Goal: Find contact information: Obtain details needed to contact an individual or organization

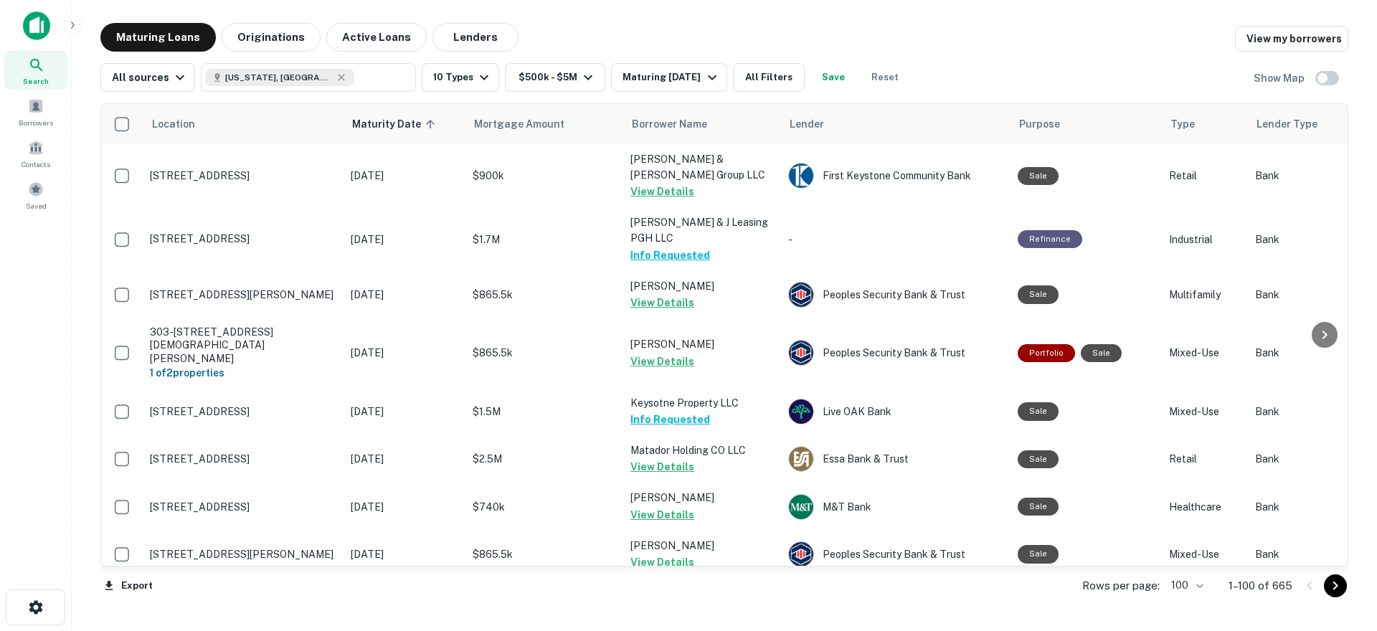
scroll to position [2223, 0]
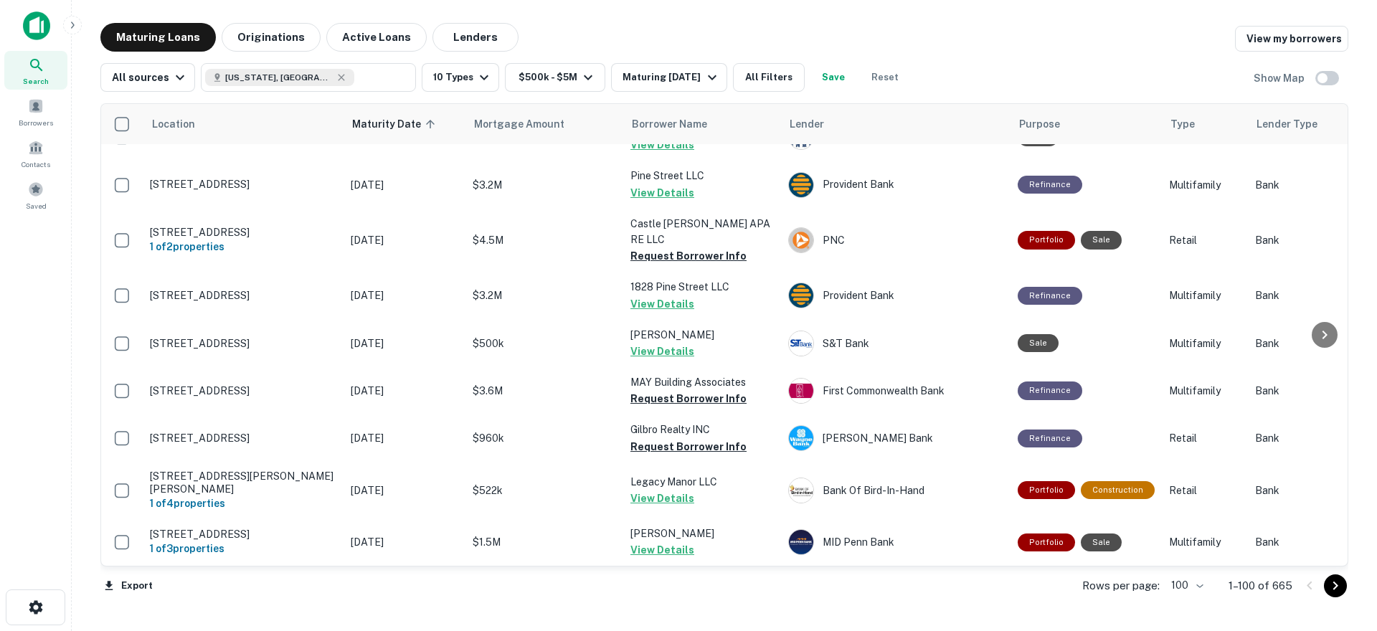
click at [1341, 590] on icon "Go to next page" at bounding box center [1335, 585] width 17 height 17
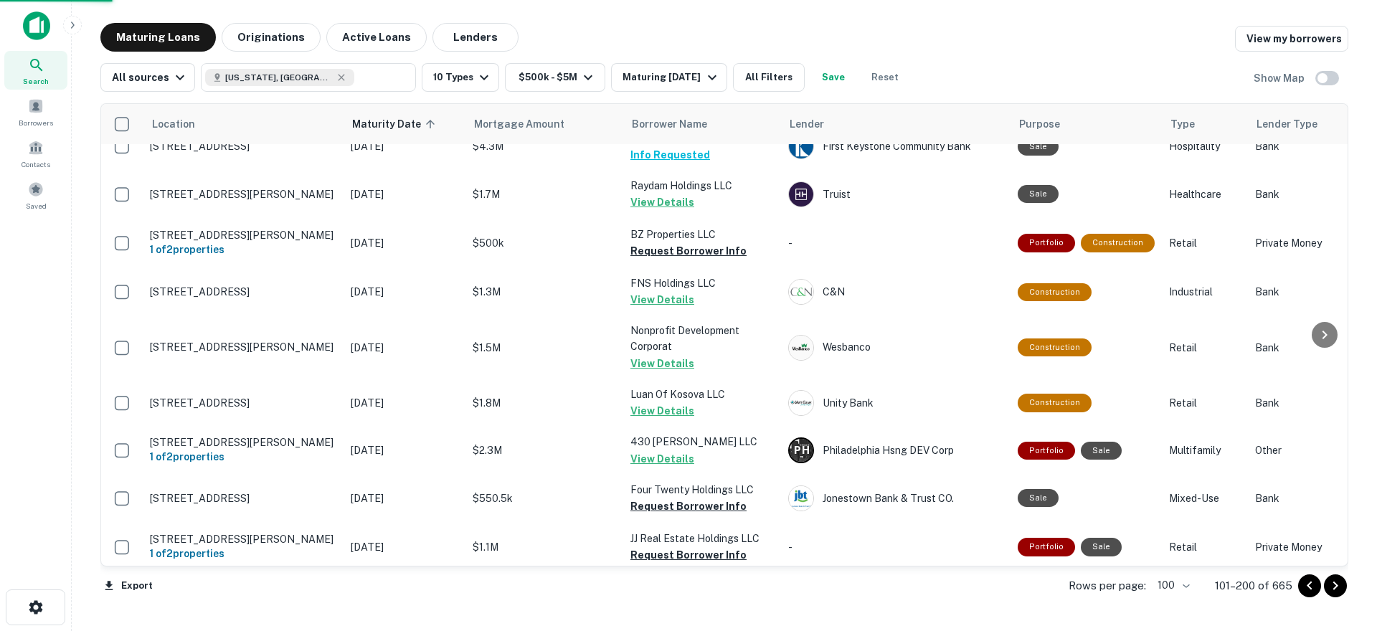
click at [1333, 590] on icon "Go to next page" at bounding box center [1335, 585] width 17 height 17
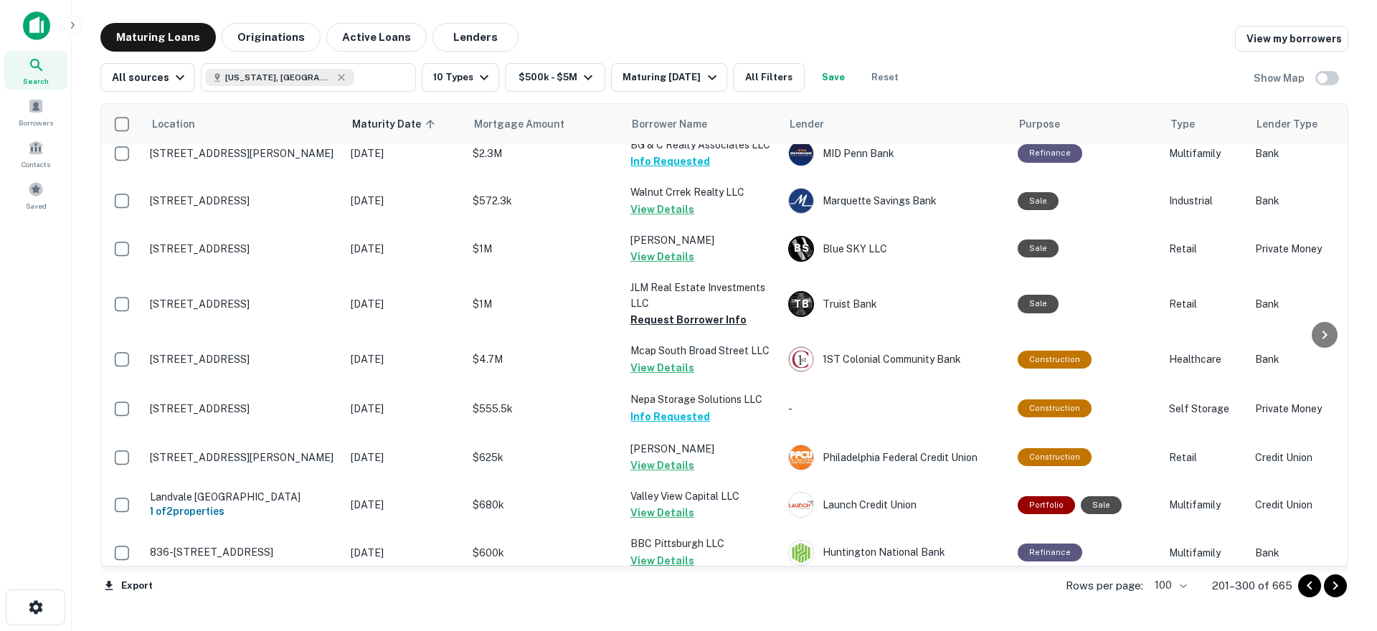
click at [1333, 590] on icon "Go to next page" at bounding box center [1335, 585] width 17 height 17
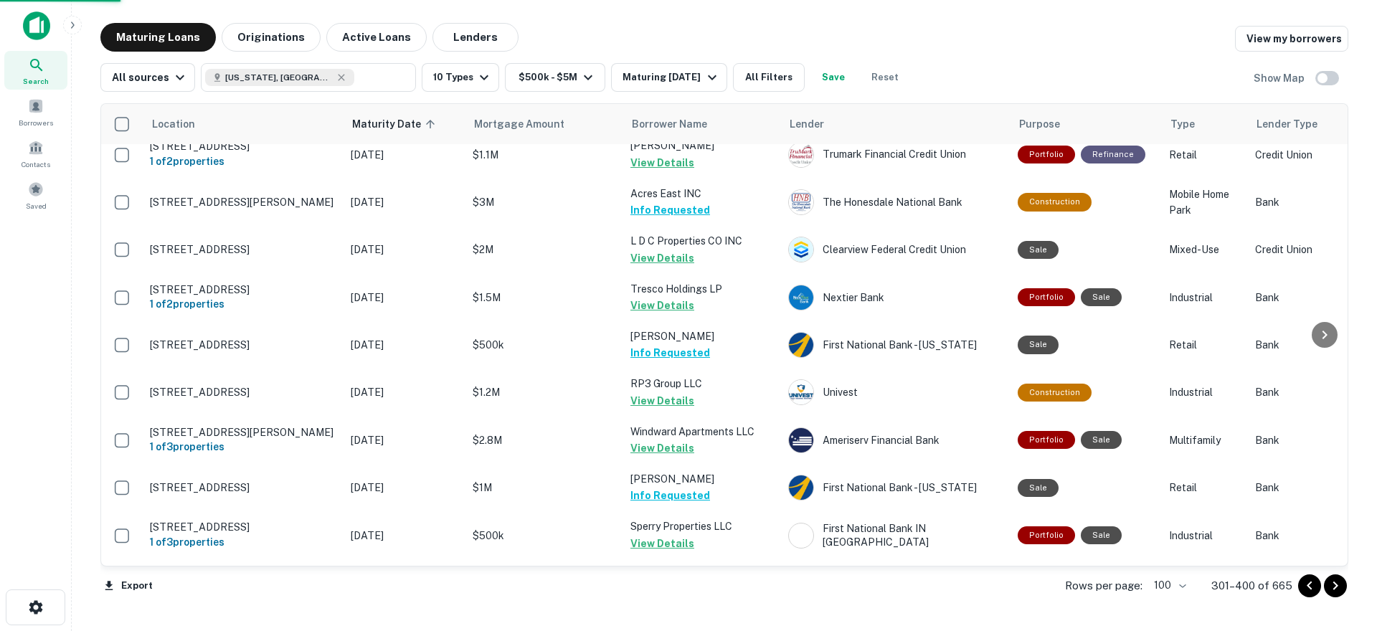
click at [1333, 590] on icon "Go to next page" at bounding box center [1335, 585] width 17 height 17
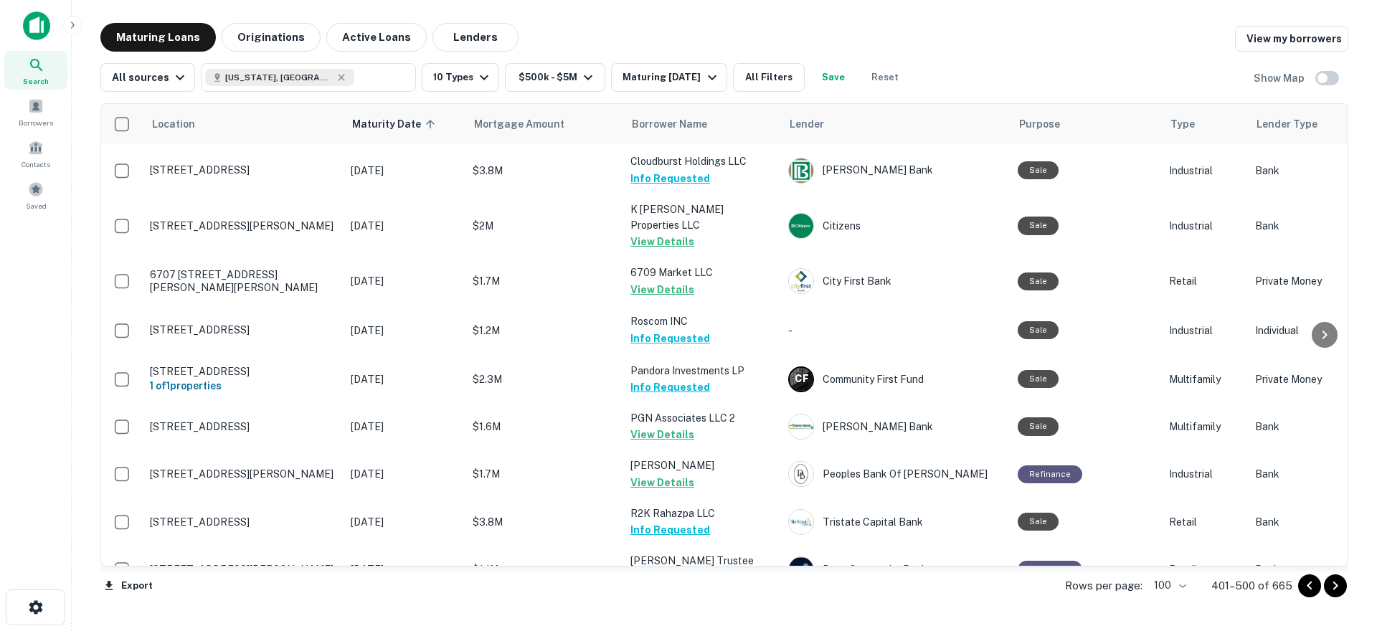
click at [1330, 587] on icon "Go to next page" at bounding box center [1335, 585] width 17 height 17
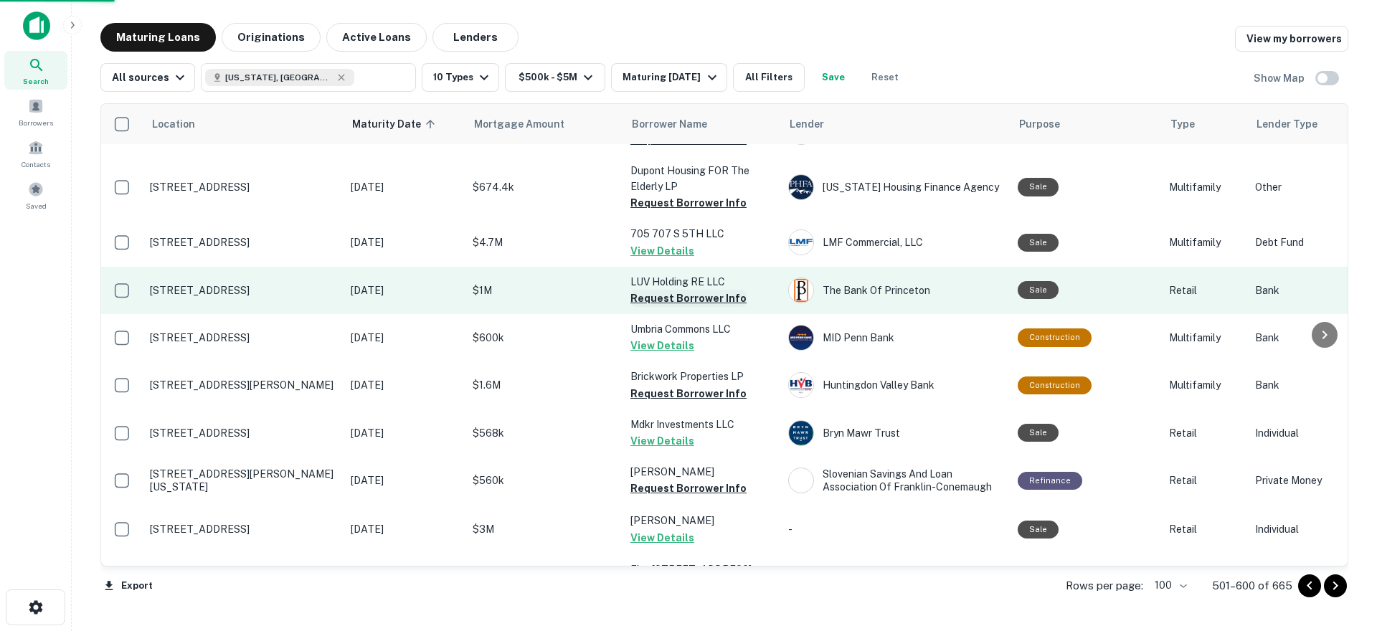
click at [695, 290] on button "Request Borrower Info" at bounding box center [688, 298] width 116 height 17
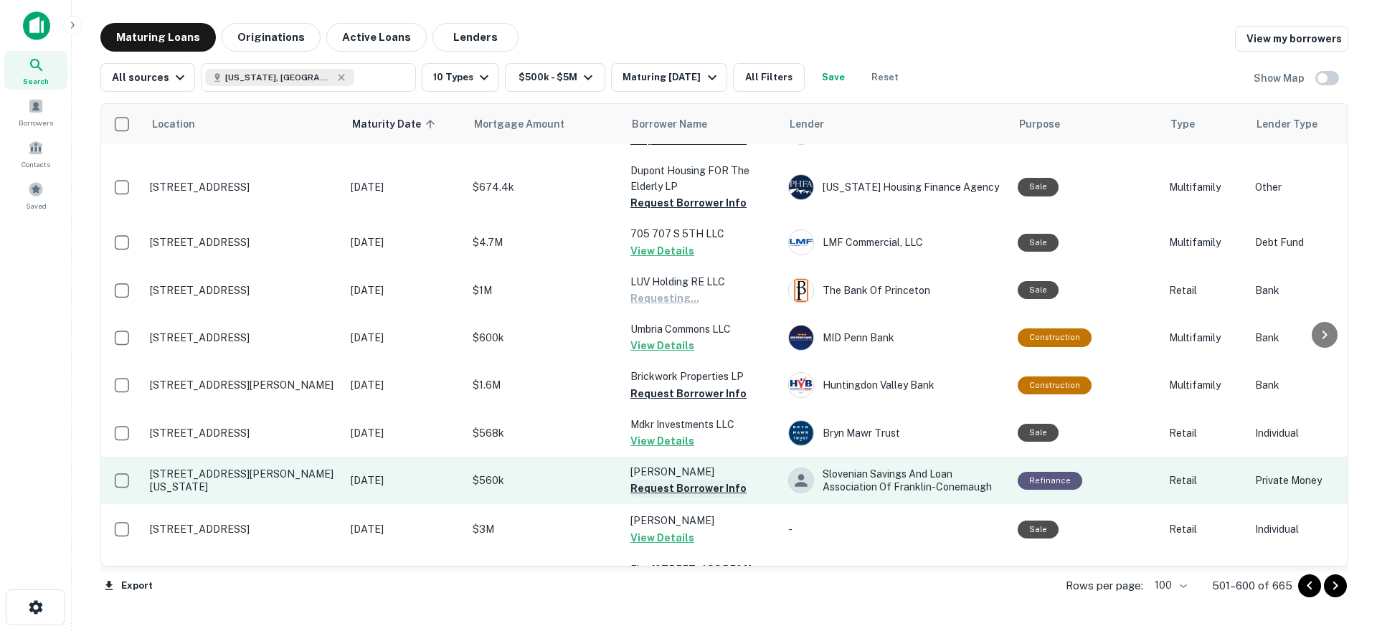
click at [698, 480] on button "Request Borrower Info" at bounding box center [688, 488] width 116 height 17
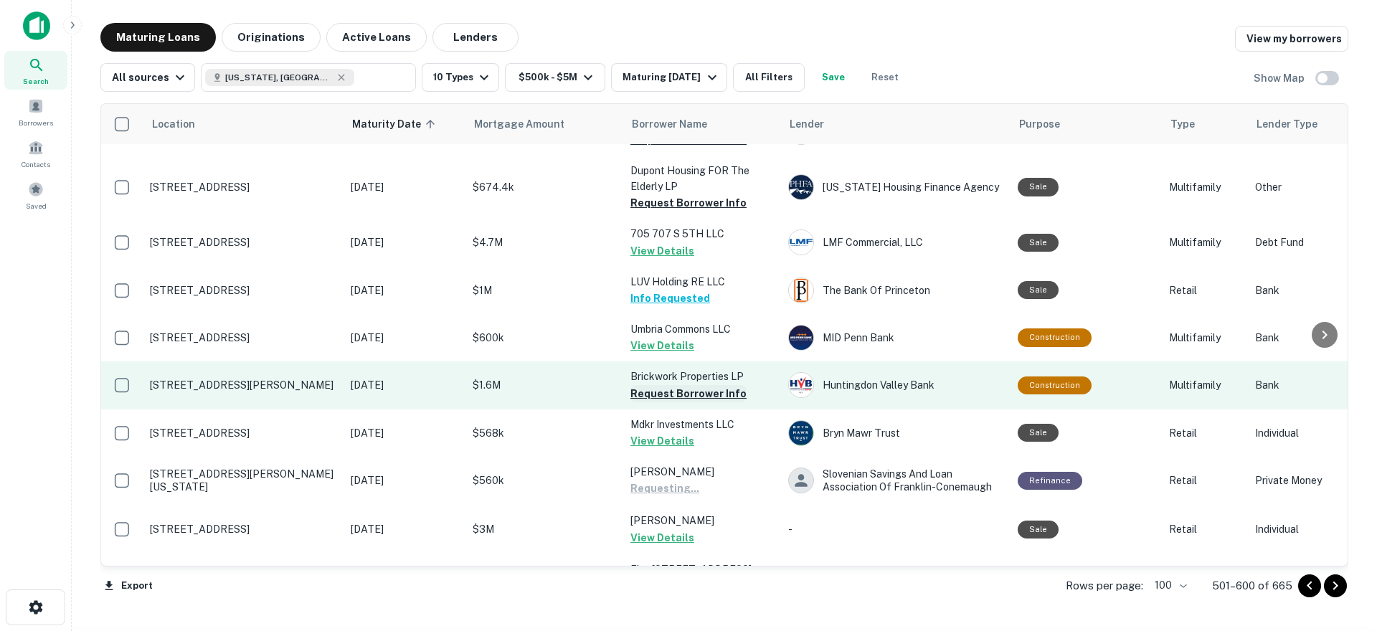
click at [709, 385] on button "Request Borrower Info" at bounding box center [688, 393] width 116 height 17
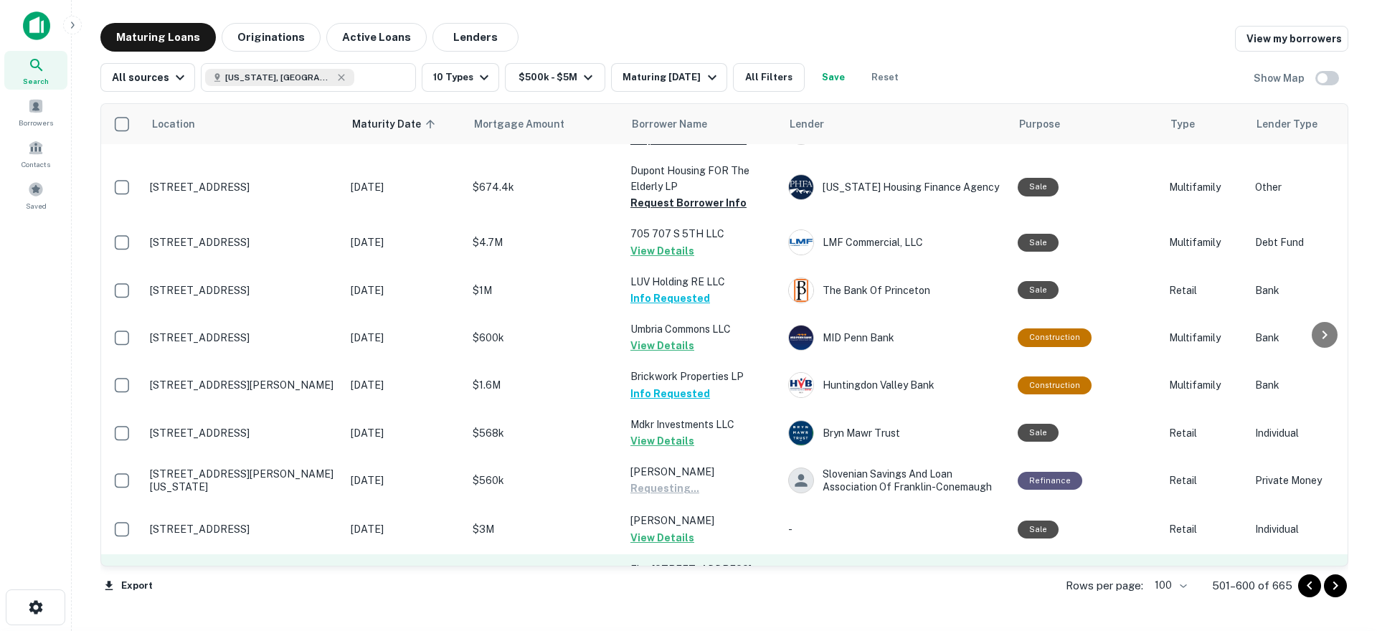
click at [690, 578] on button "Request Borrower Info" at bounding box center [688, 586] width 116 height 17
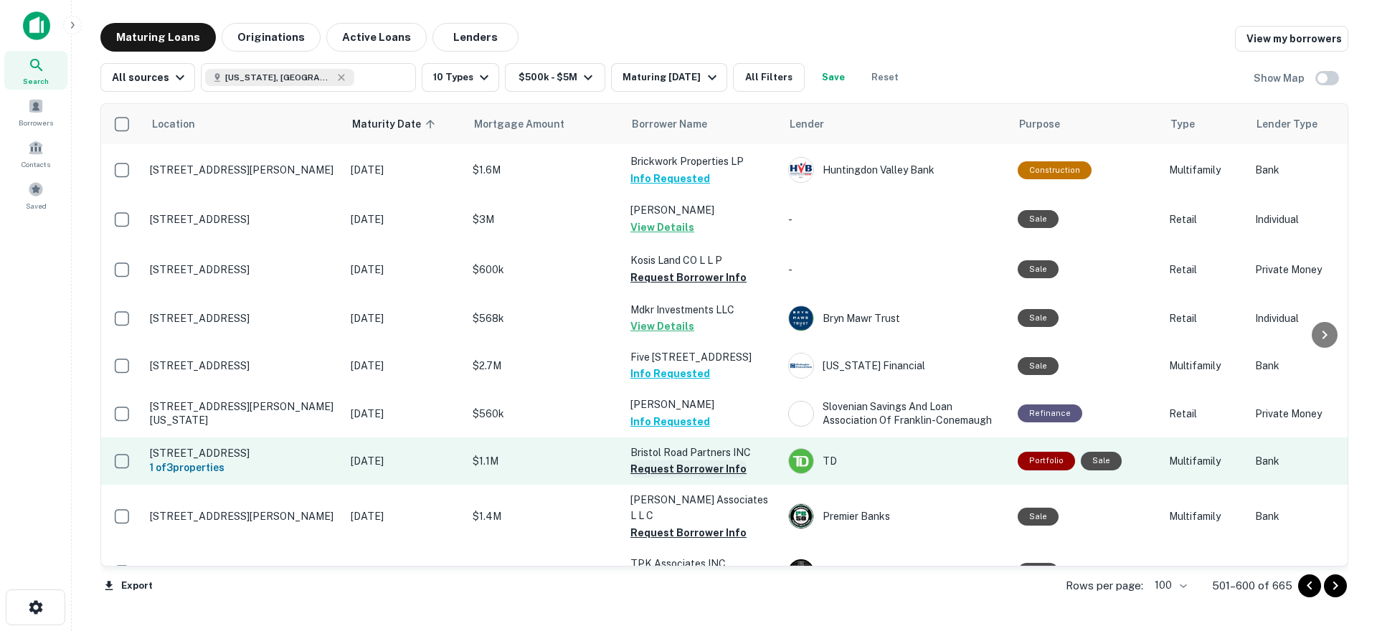
scroll to position [2654, 0]
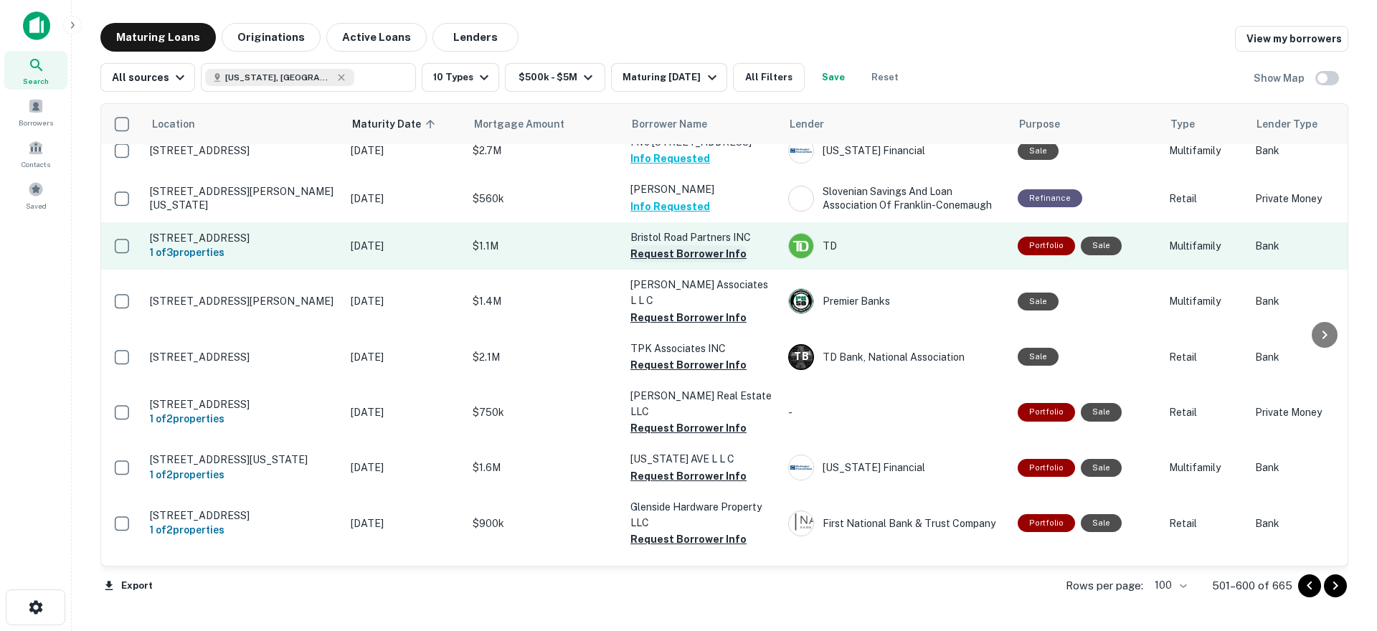
click at [699, 245] on button "Request Borrower Info" at bounding box center [688, 253] width 116 height 17
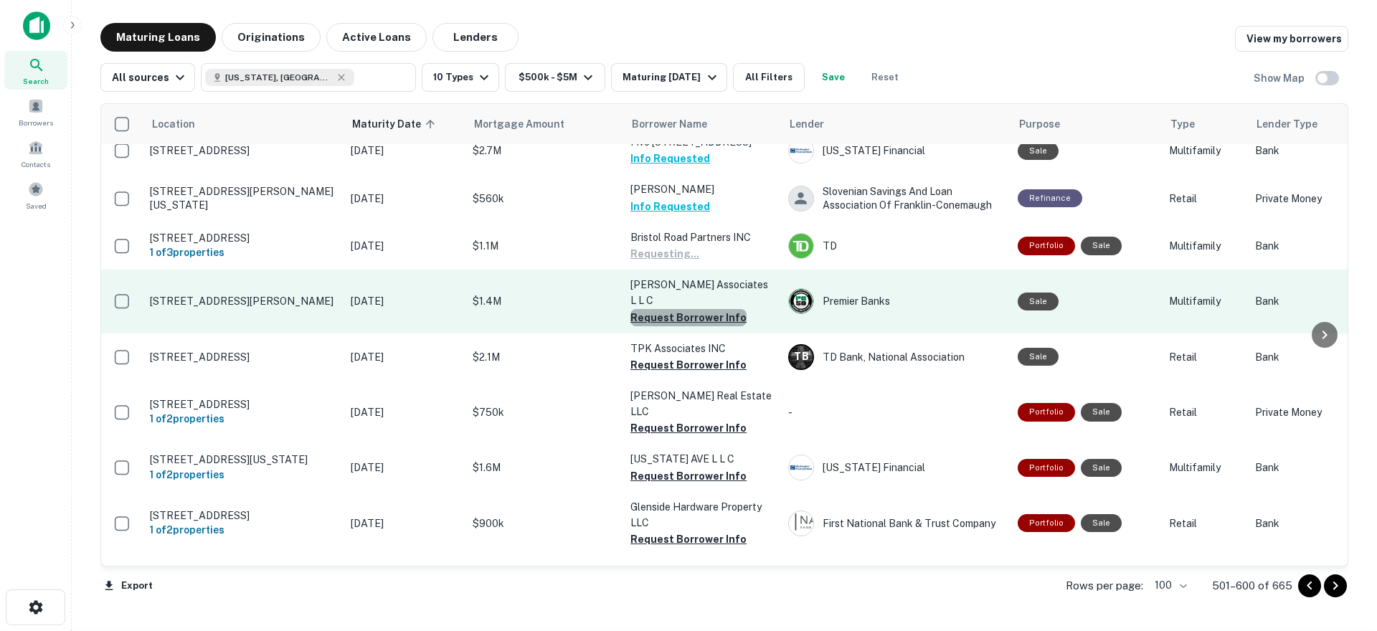
click at [689, 309] on button "Request Borrower Info" at bounding box center [688, 317] width 116 height 17
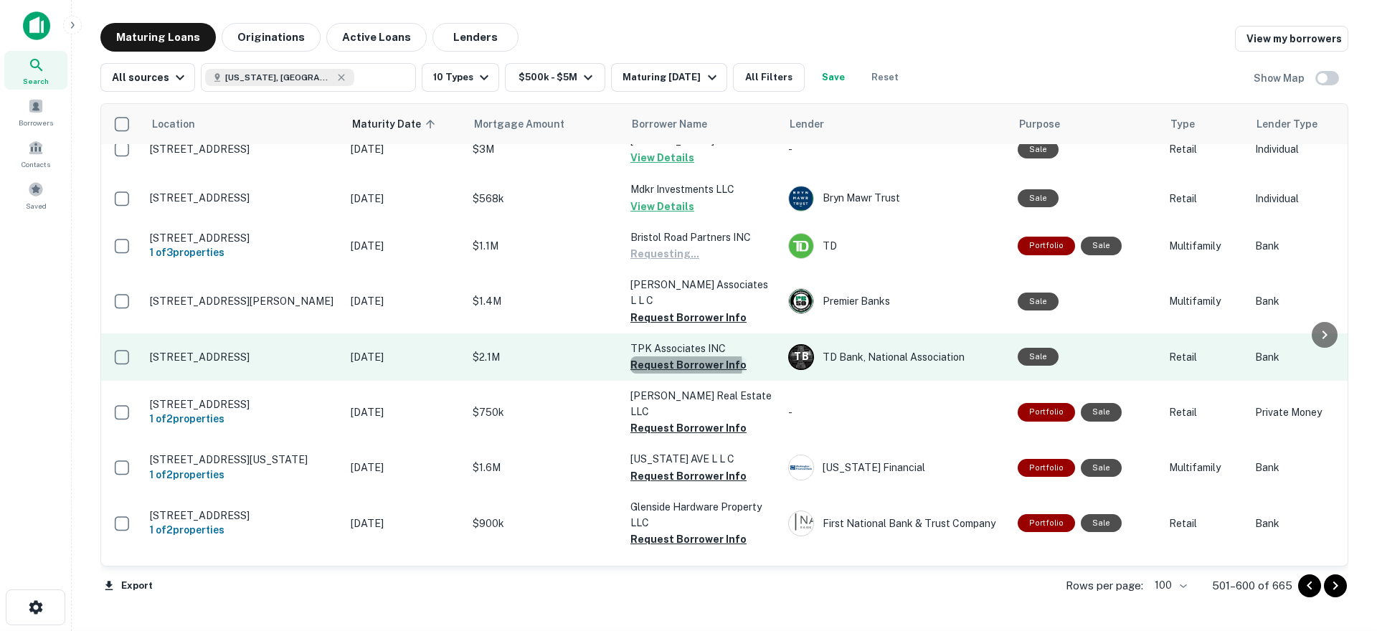
click at [686, 356] on button "Request Borrower Info" at bounding box center [688, 364] width 116 height 17
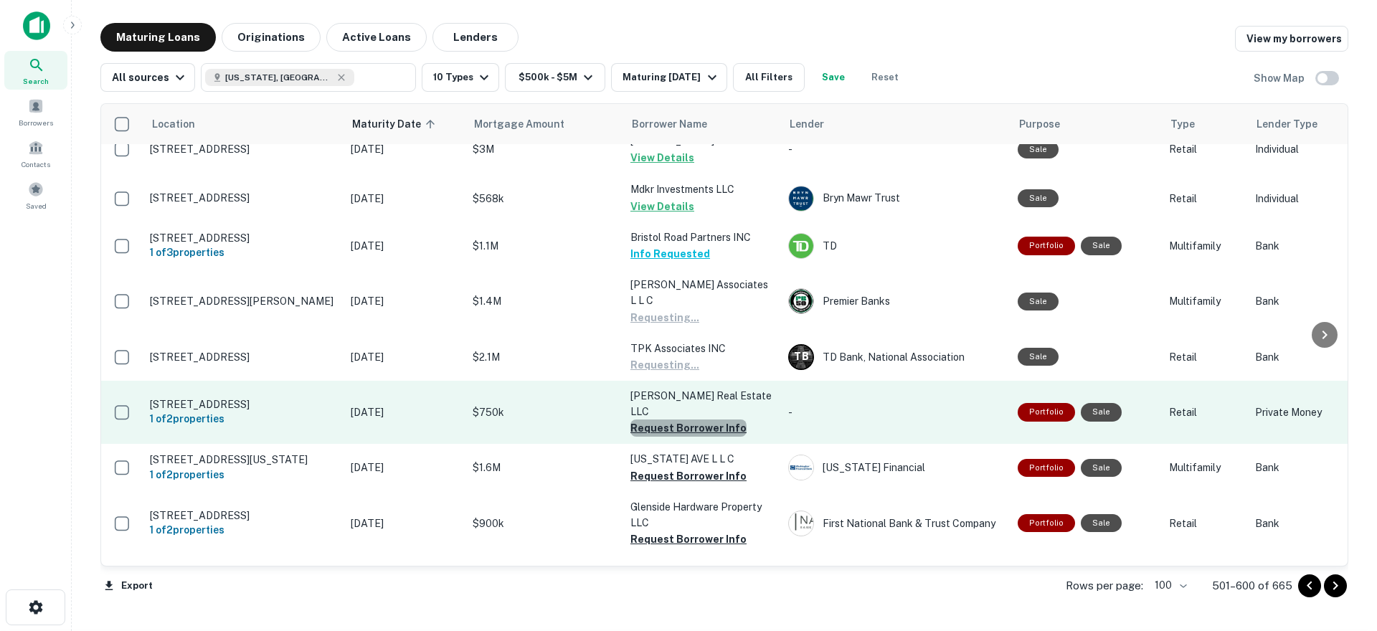
click at [688, 420] on button "Request Borrower Info" at bounding box center [688, 428] width 116 height 17
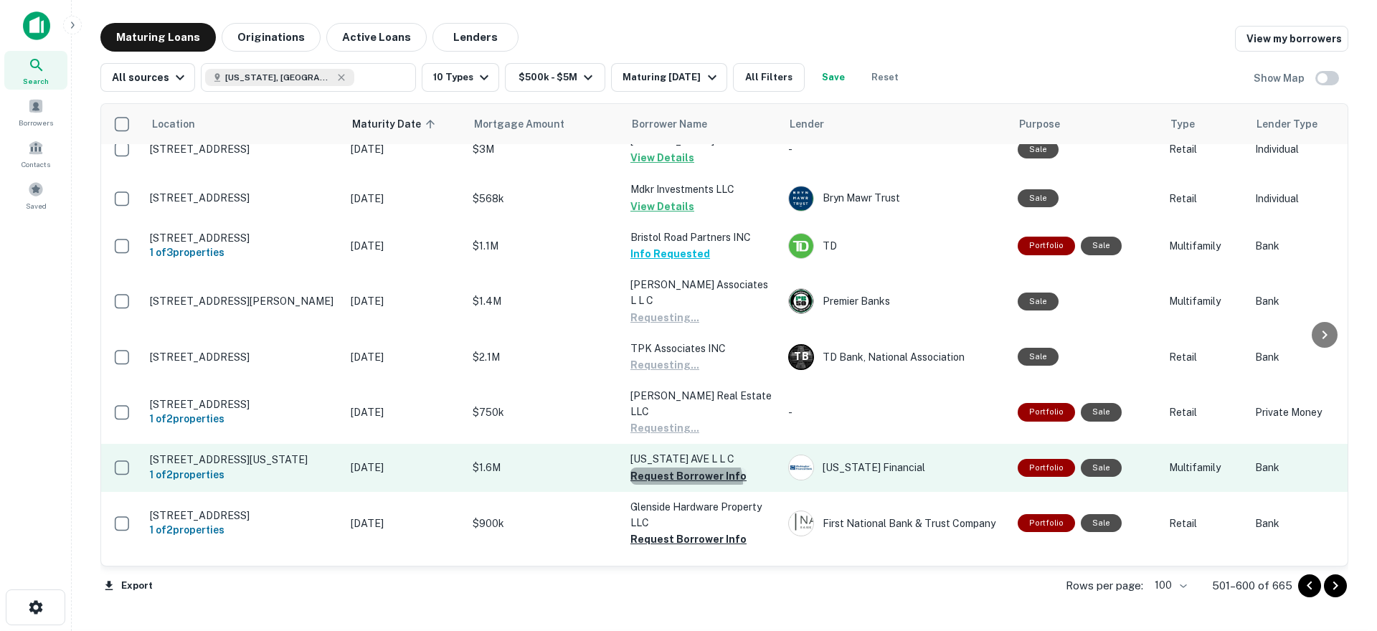
click at [685, 468] on button "Request Borrower Info" at bounding box center [688, 476] width 116 height 17
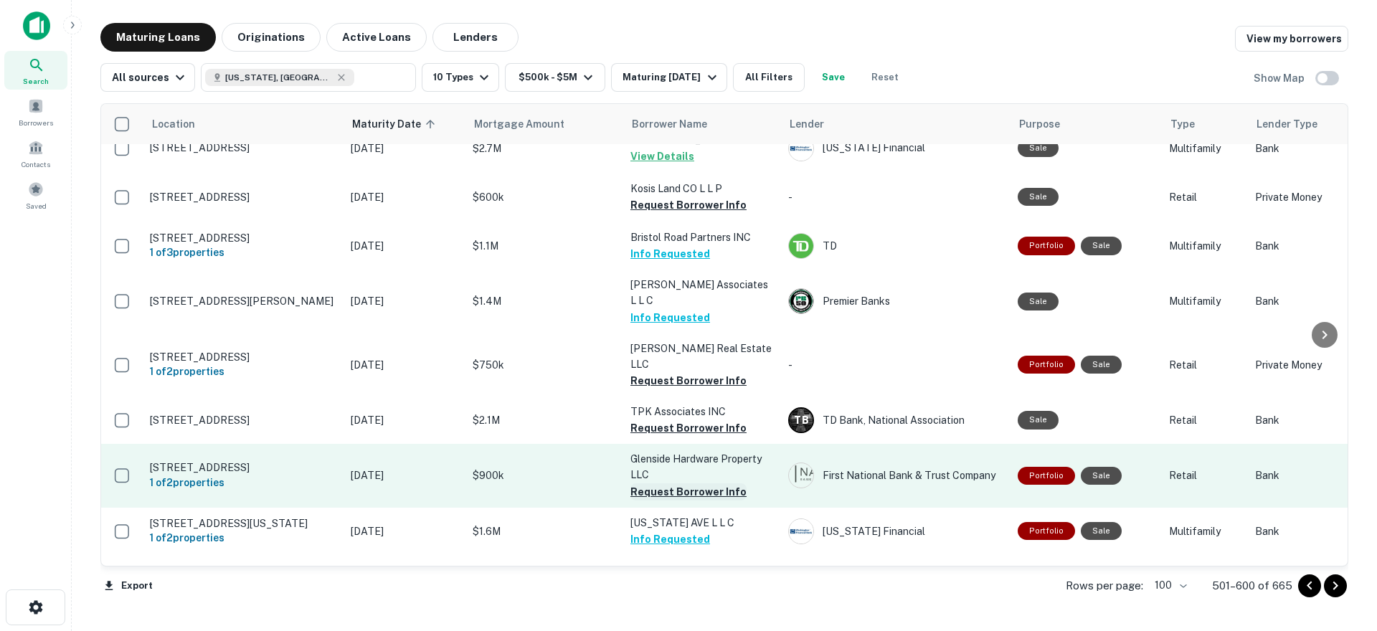
click at [679, 483] on button "Request Borrower Info" at bounding box center [688, 491] width 116 height 17
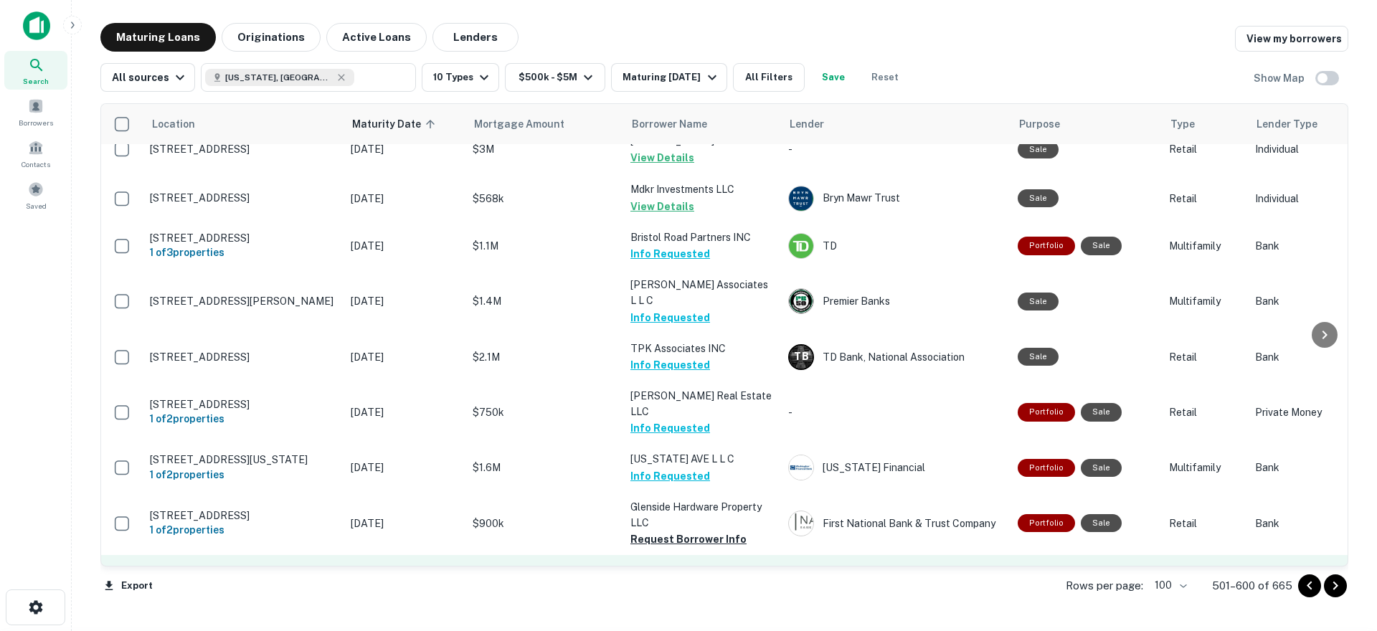
click at [677, 594] on button "Request Borrower Info" at bounding box center [688, 602] width 116 height 17
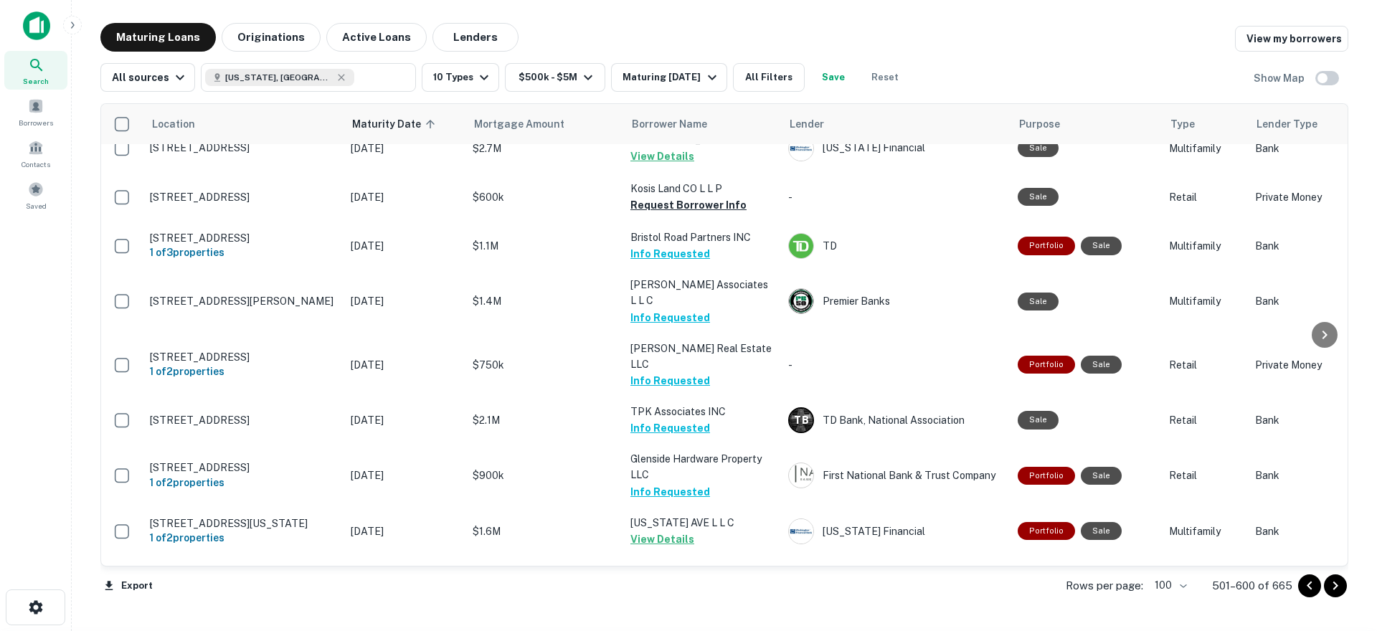
scroll to position [2941, 0]
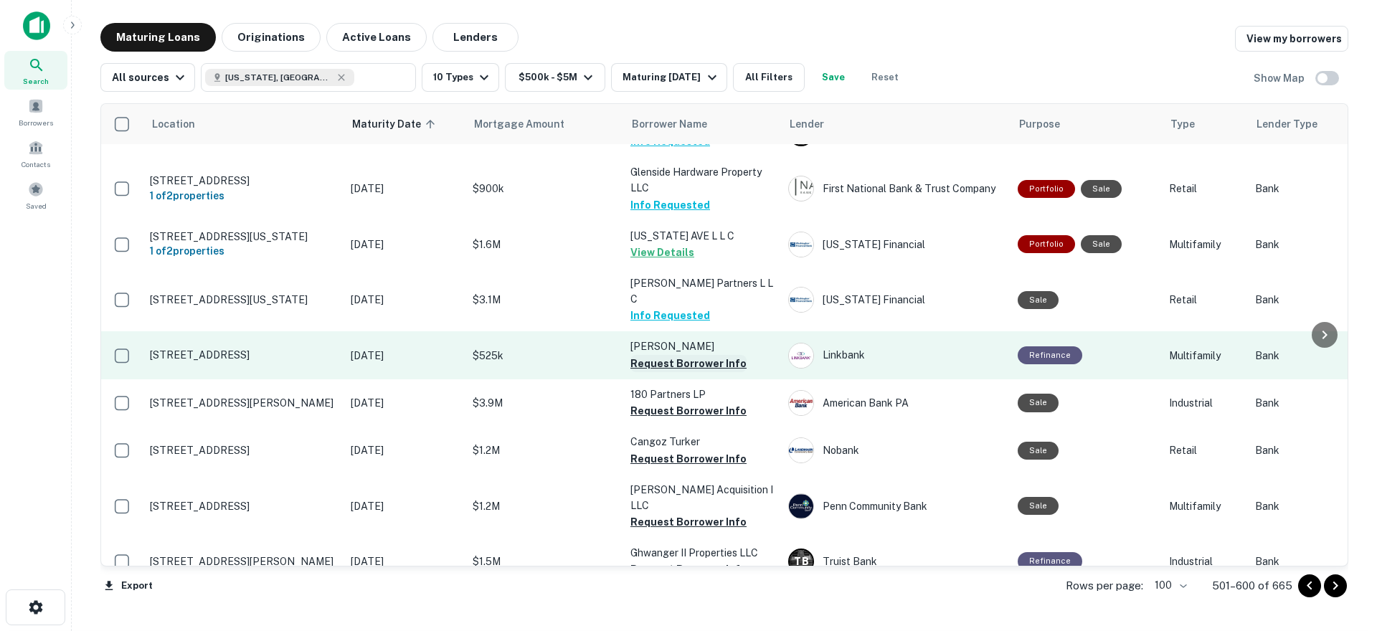
click at [680, 355] on button "Request Borrower Info" at bounding box center [688, 363] width 116 height 17
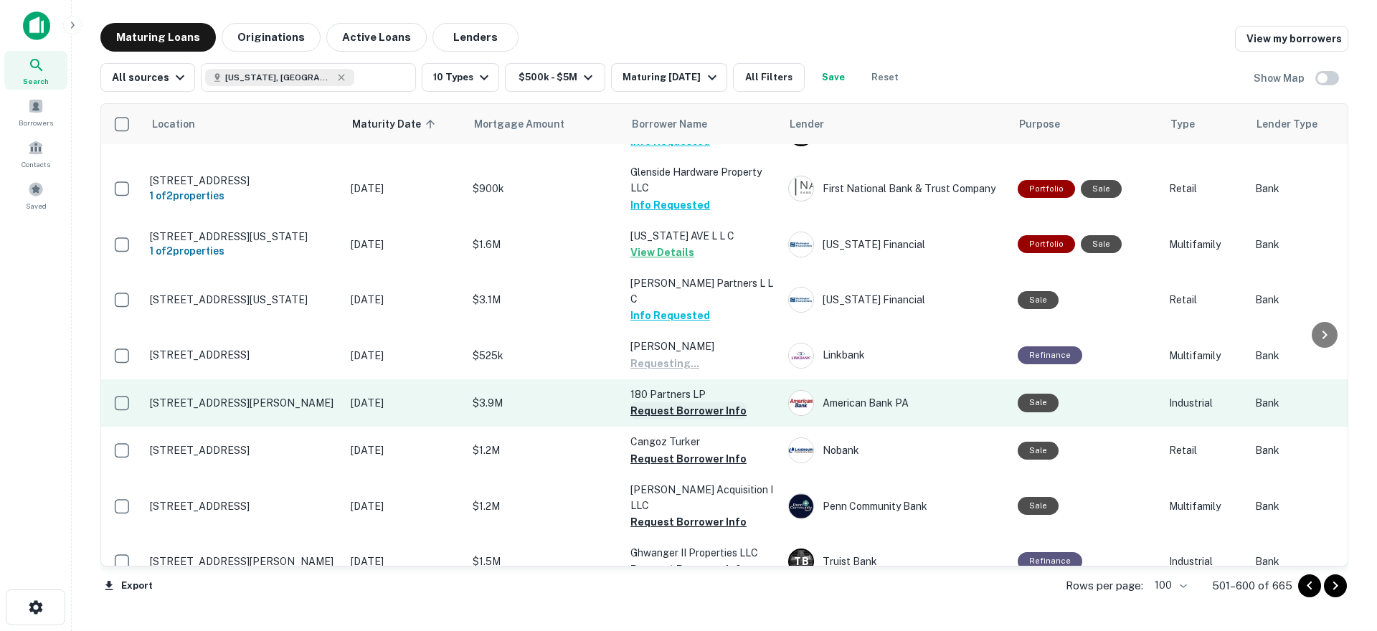
click at [689, 402] on button "Request Borrower Info" at bounding box center [688, 410] width 116 height 17
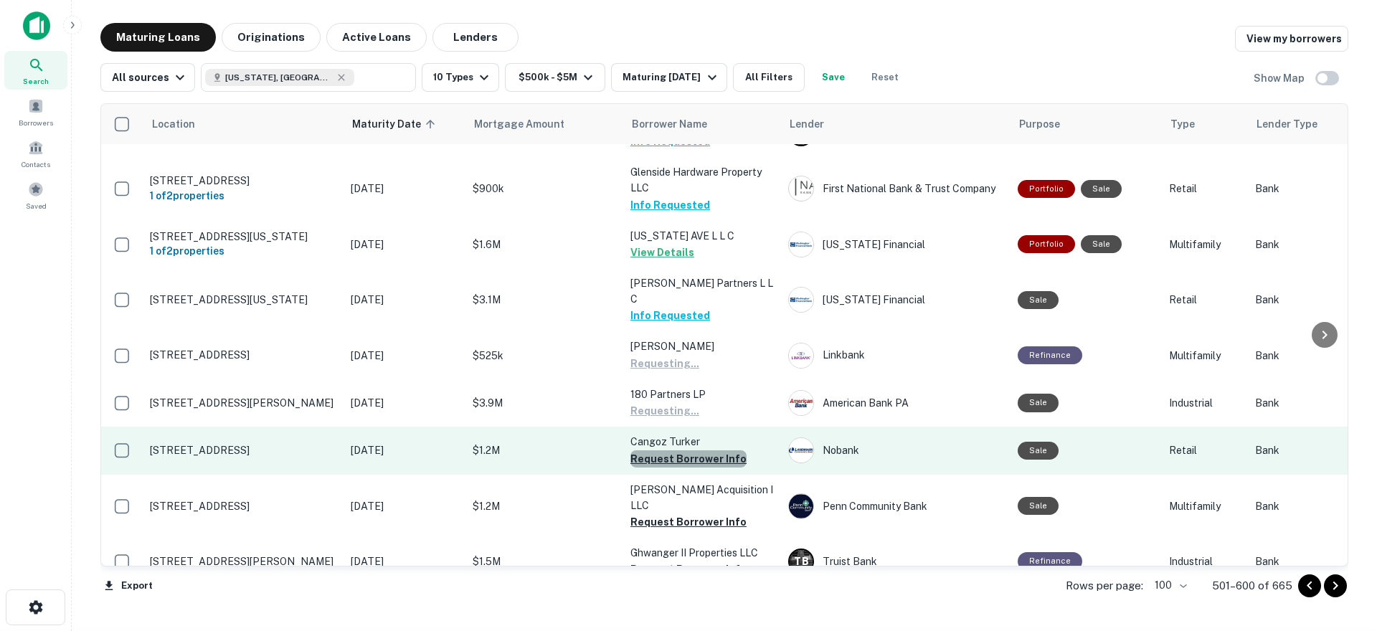
click at [688, 450] on button "Request Borrower Info" at bounding box center [688, 458] width 116 height 17
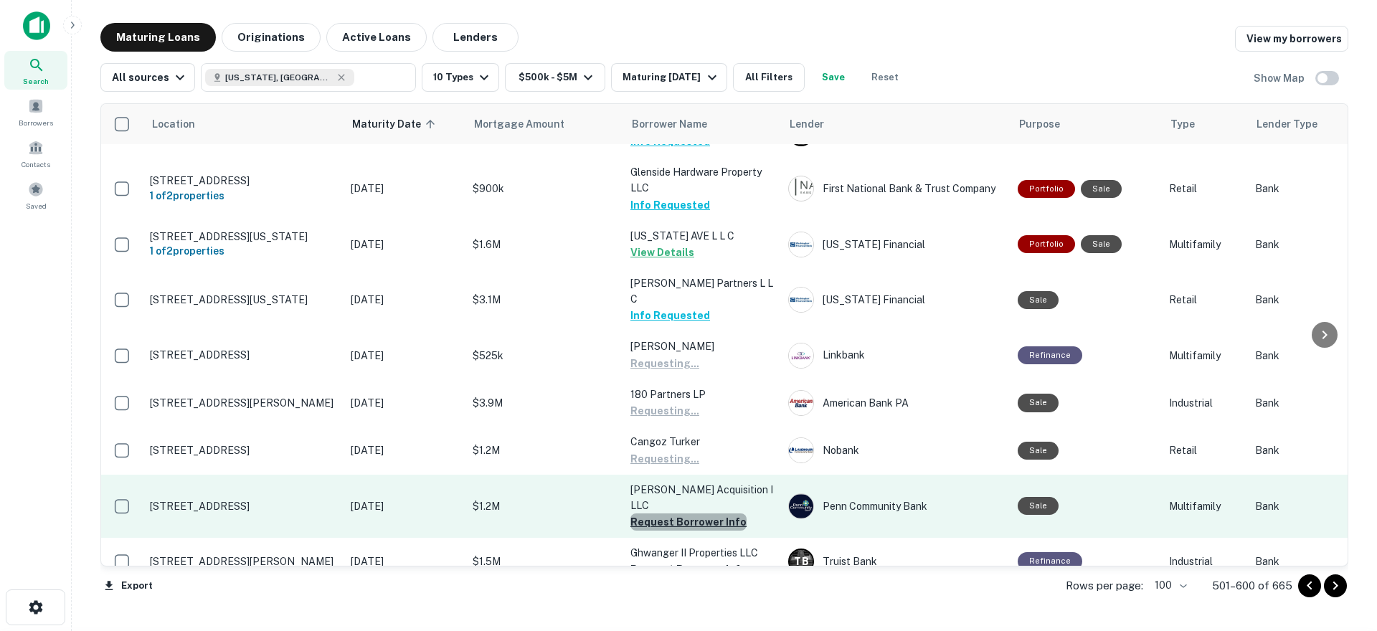
click at [695, 514] on button "Request Borrower Info" at bounding box center [688, 522] width 116 height 17
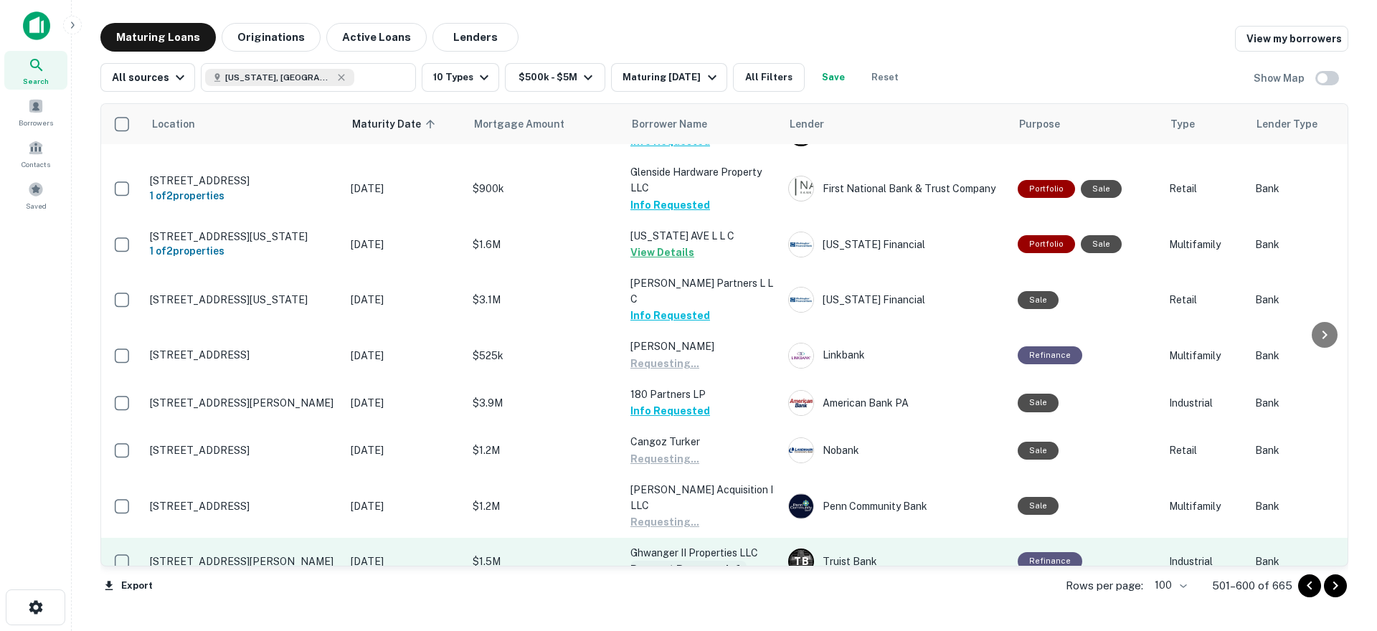
click at [699, 561] on button "Request Borrower Info" at bounding box center [688, 569] width 116 height 17
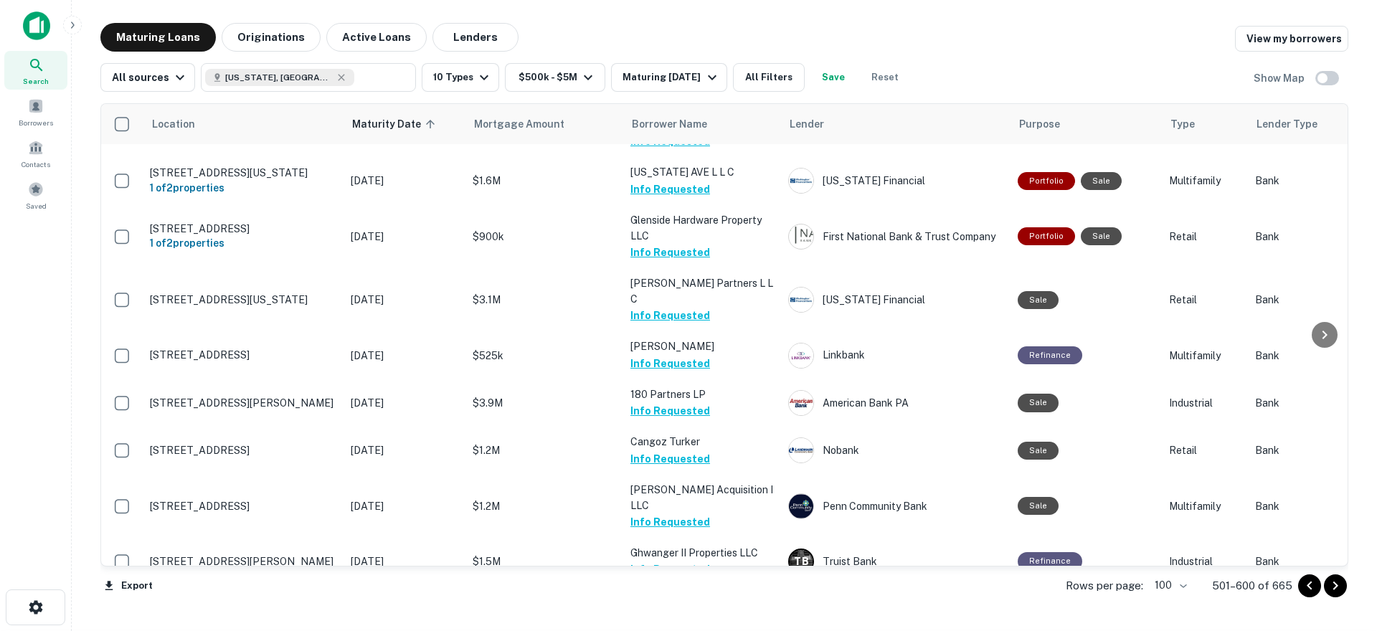
scroll to position [3084, 0]
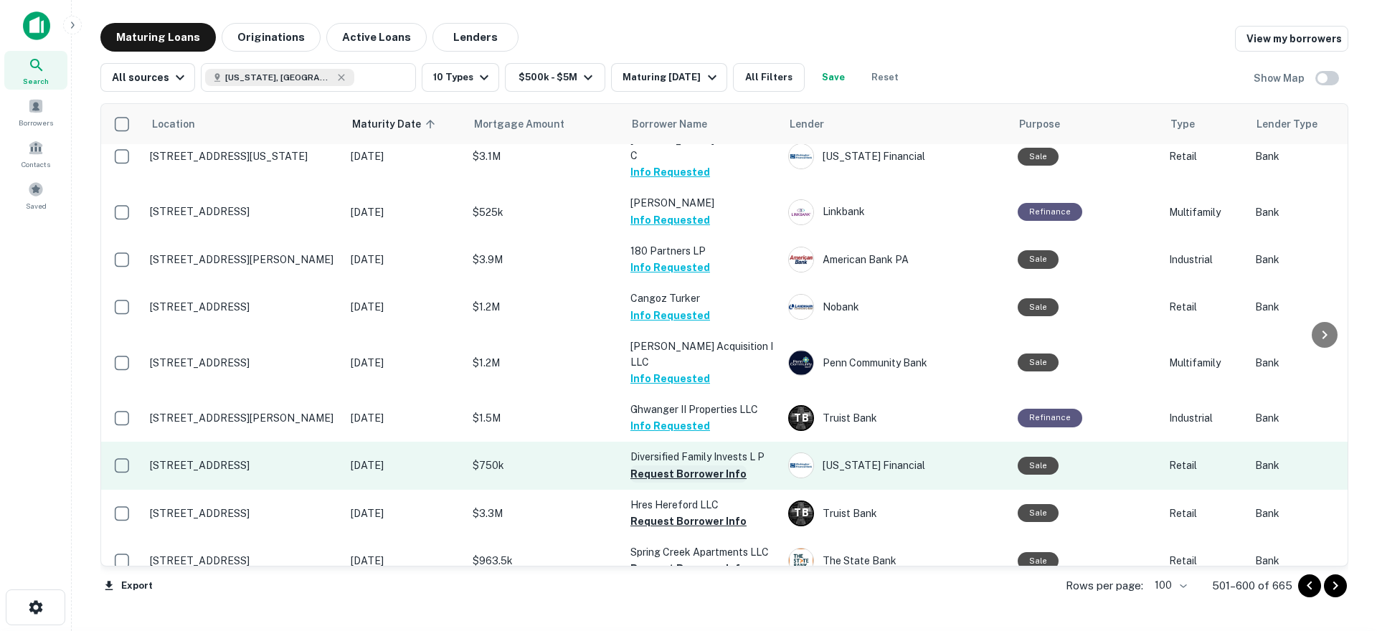
click at [673, 465] on button "Request Borrower Info" at bounding box center [688, 473] width 116 height 17
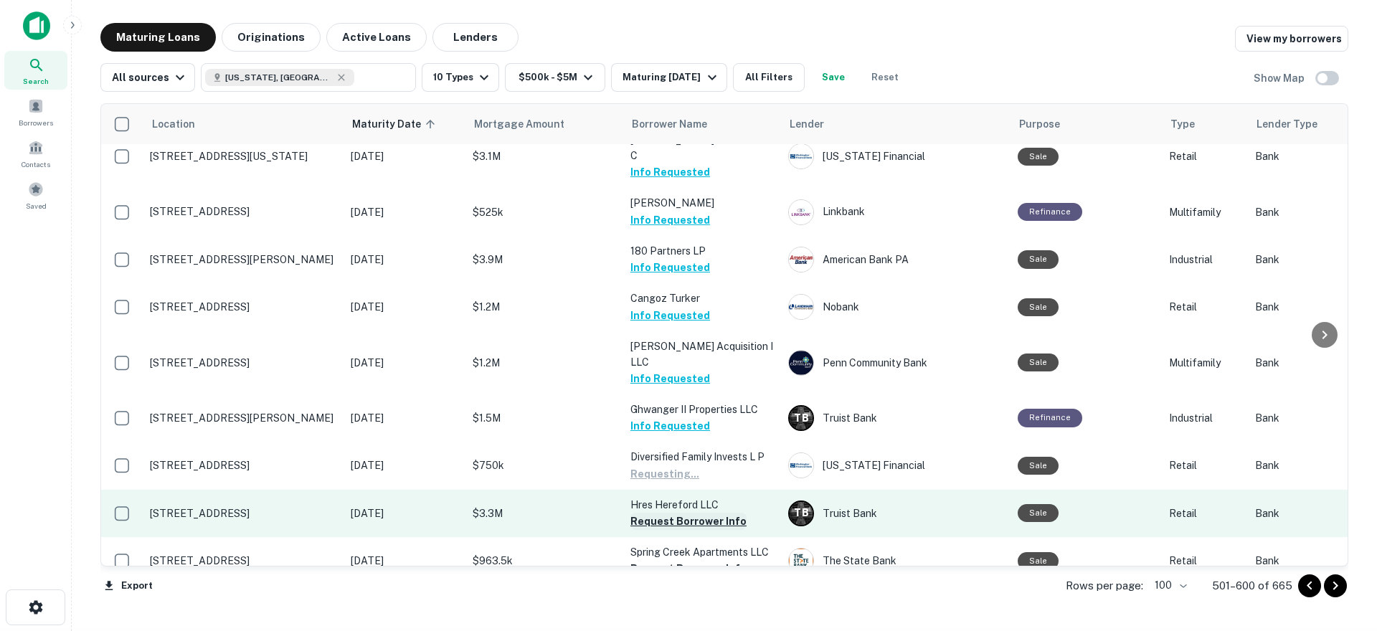
click at [673, 513] on button "Request Borrower Info" at bounding box center [688, 521] width 116 height 17
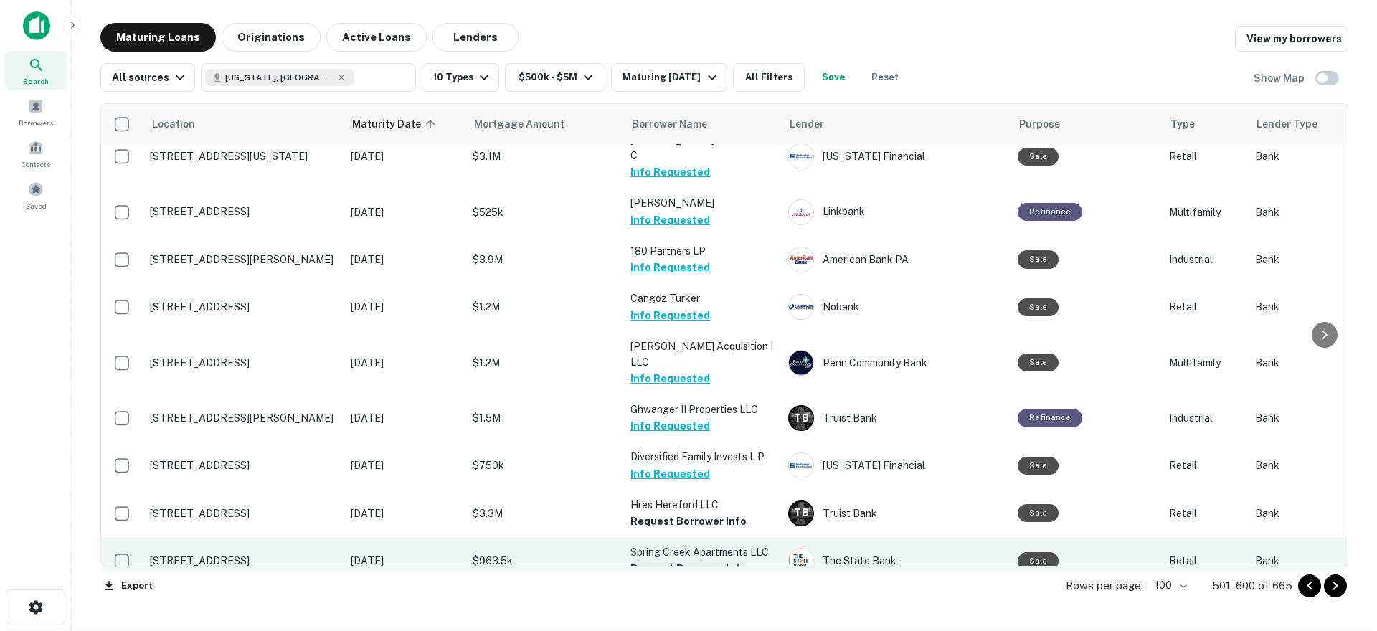
click at [719, 560] on button "Request Borrower Info" at bounding box center [688, 568] width 116 height 17
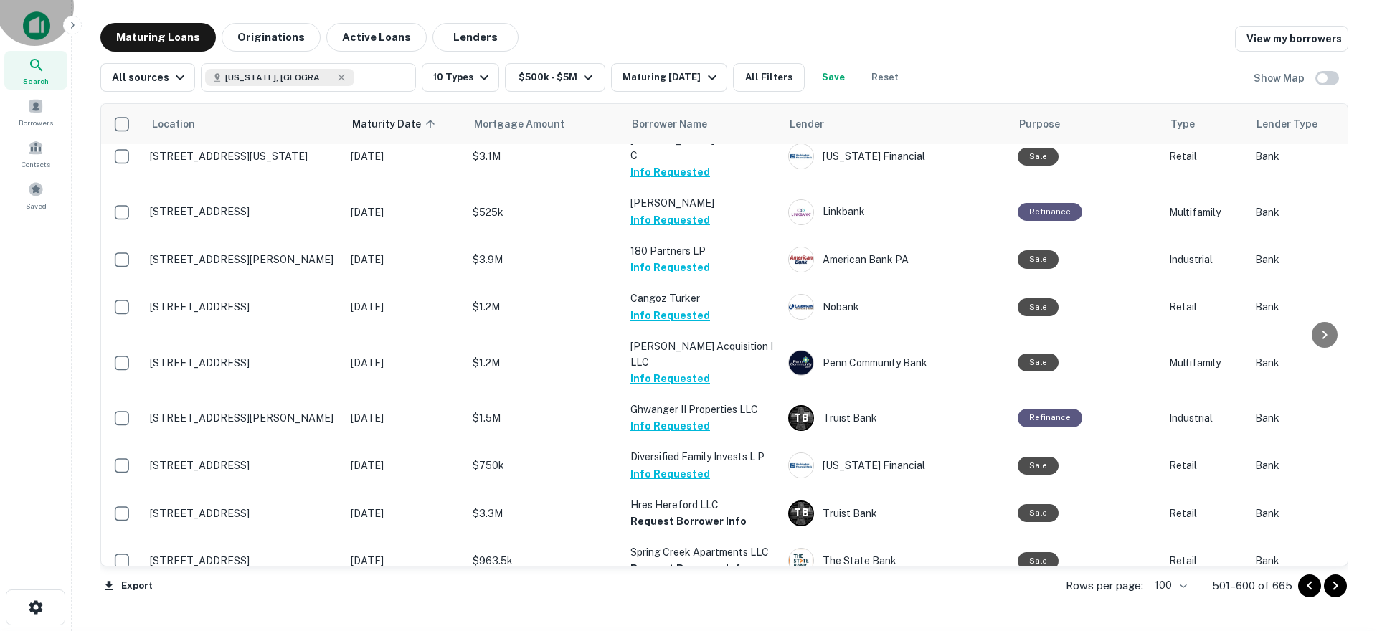
click at [700, 608] on button "Request Borrower Info" at bounding box center [688, 616] width 116 height 17
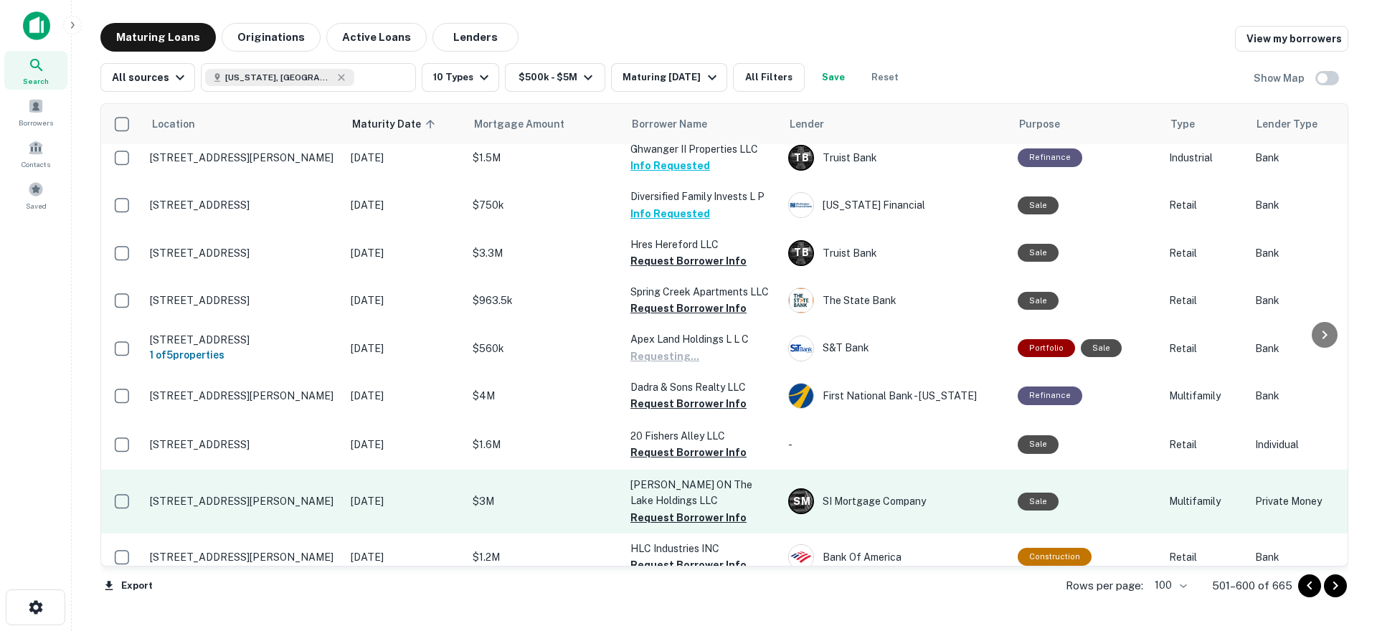
scroll to position [3371, 0]
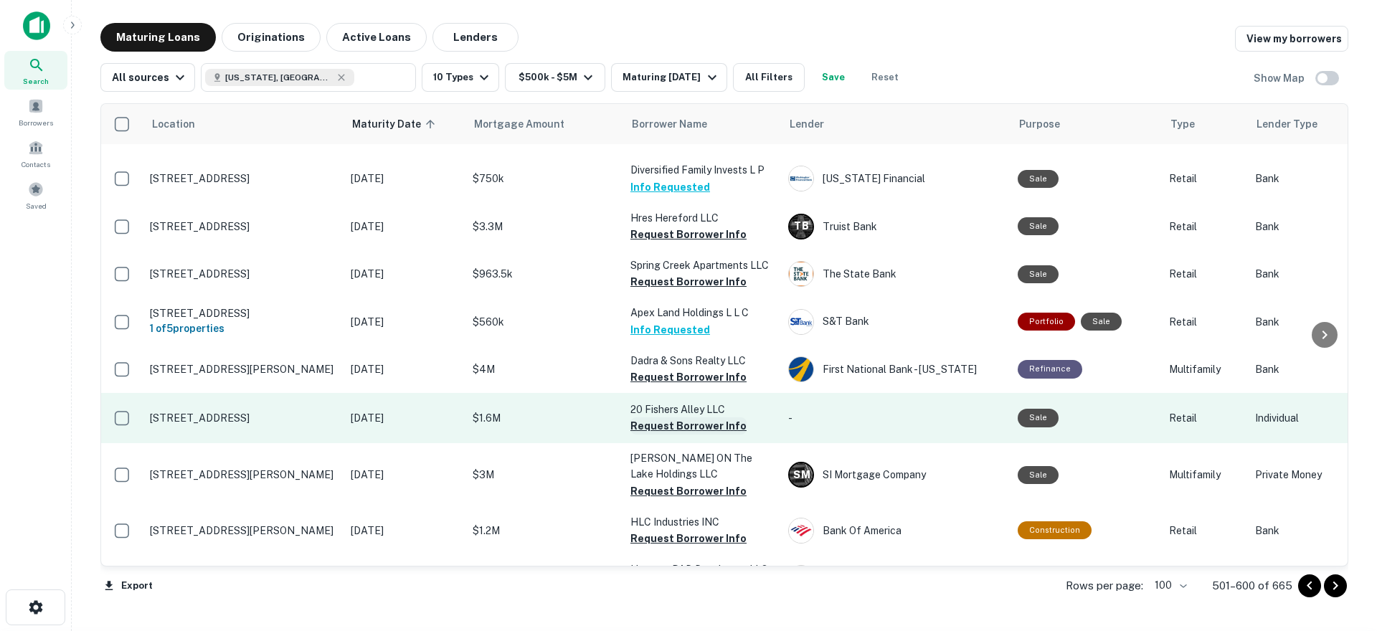
click at [668, 369] on button "Request Borrower Info" at bounding box center [688, 377] width 116 height 17
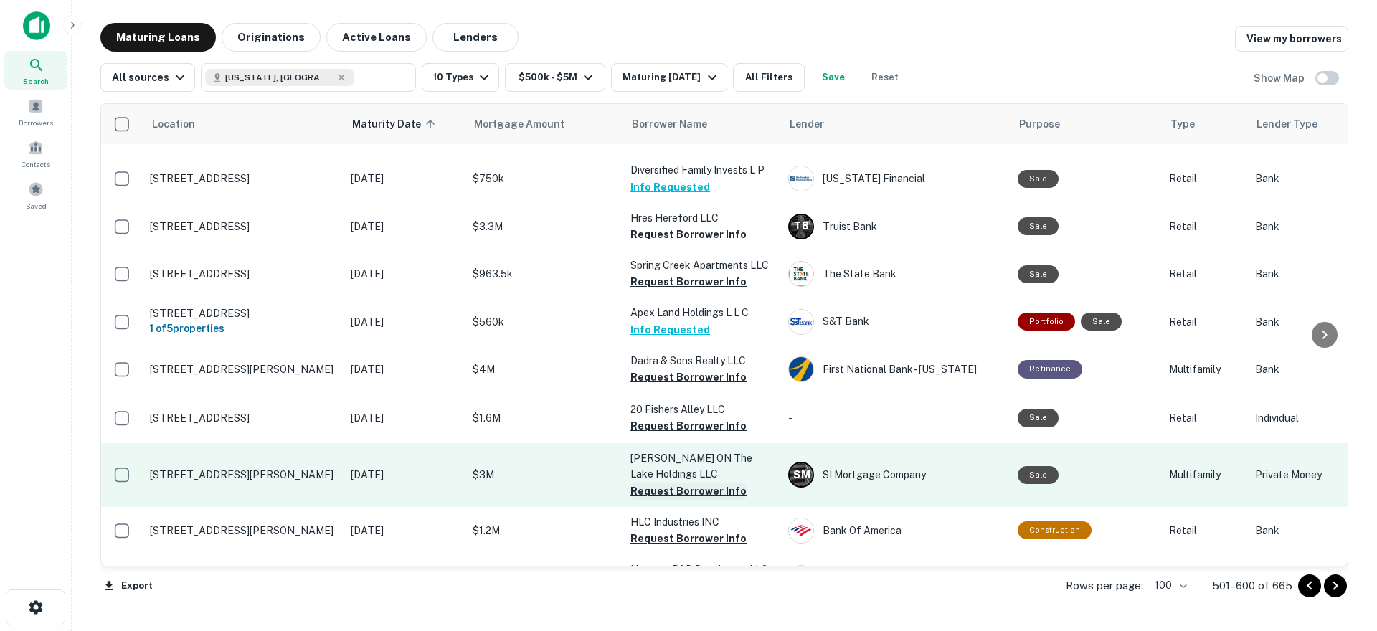
click at [676, 417] on button "Request Borrower Info" at bounding box center [688, 425] width 116 height 17
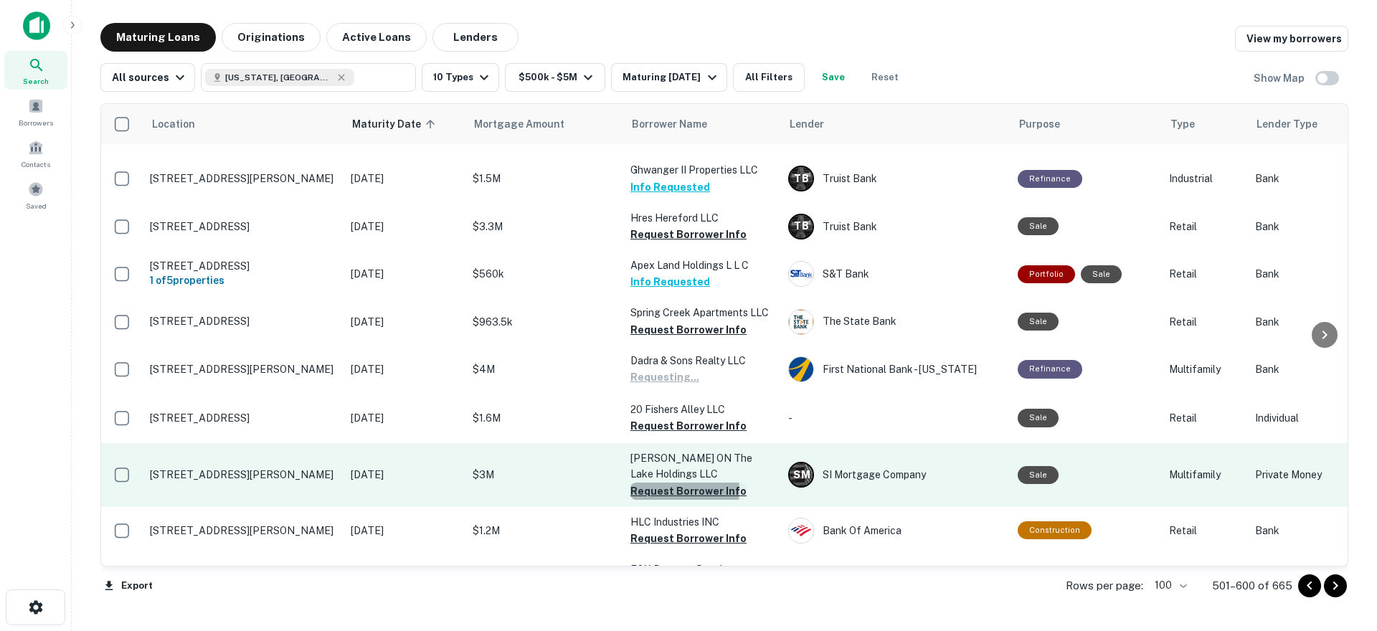
click at [680, 483] on button "Request Borrower Info" at bounding box center [688, 491] width 116 height 17
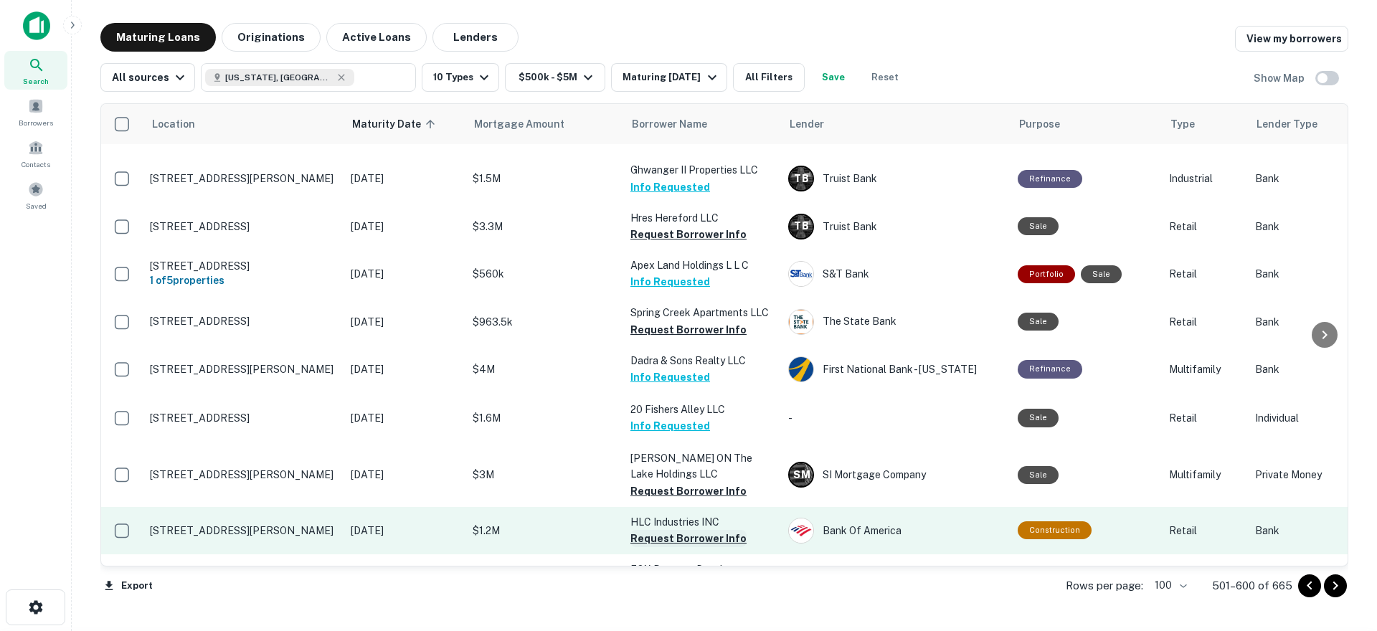
click at [685, 530] on button "Request Borrower Info" at bounding box center [688, 538] width 116 height 17
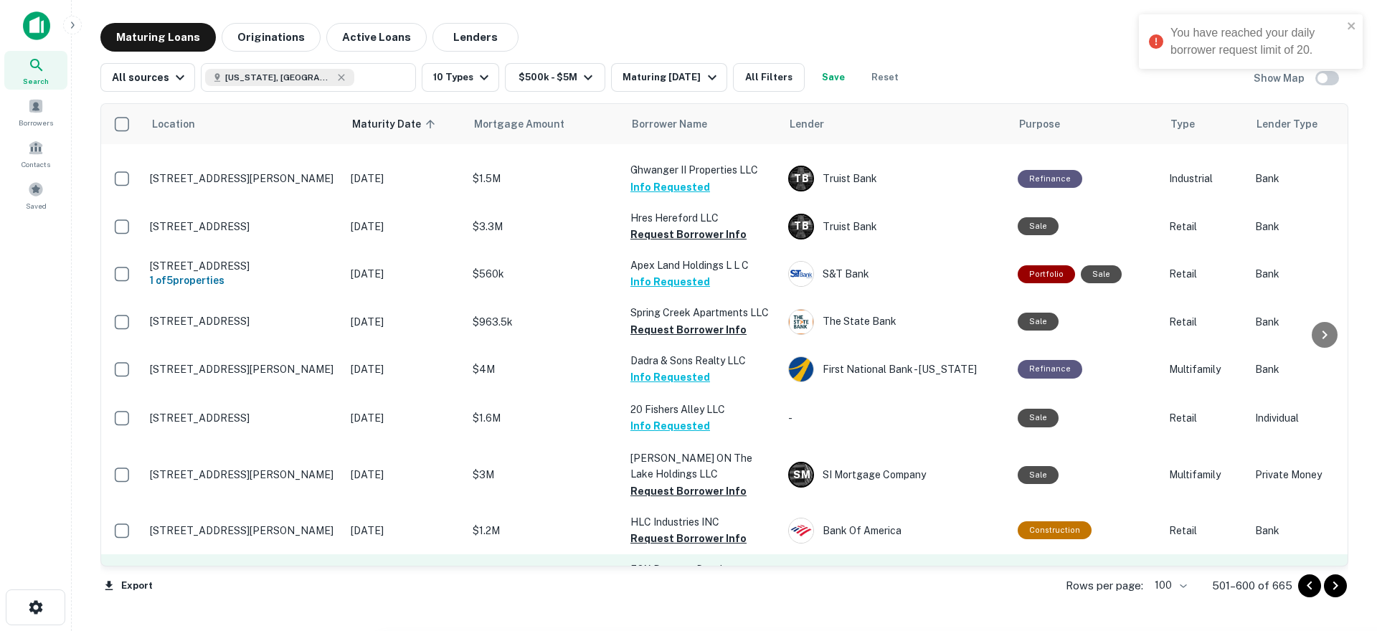
click at [689, 593] on button "Request Borrower Info" at bounding box center [688, 601] width 116 height 17
